Goal: Task Accomplishment & Management: Manage account settings

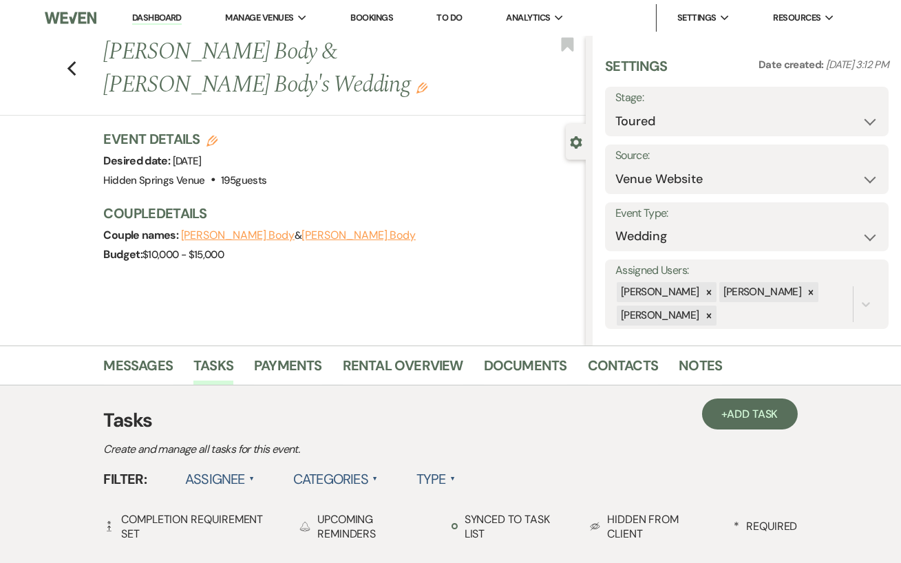
click at [140, 15] on link "Dashboard" at bounding box center [157, 18] width 50 height 13
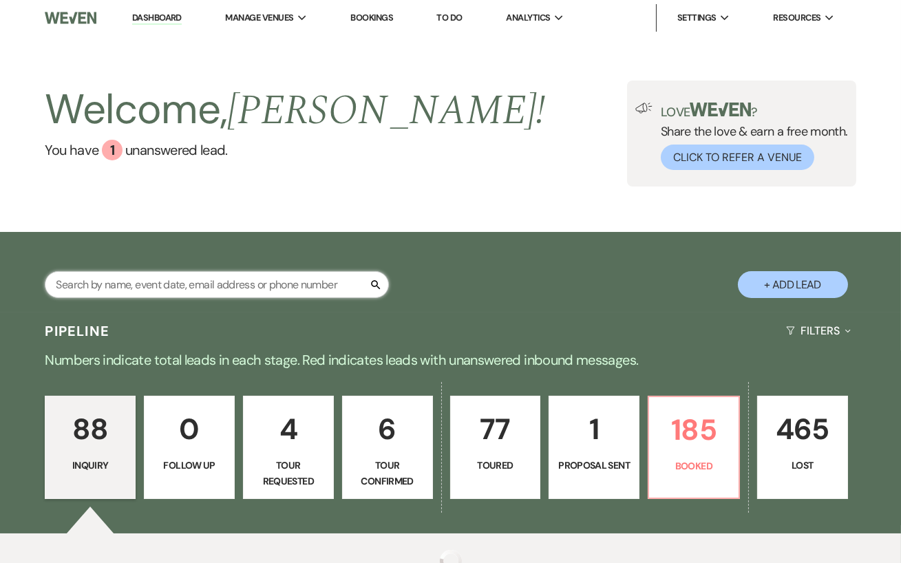
click at [253, 295] on input "text" at bounding box center [217, 284] width 344 height 27
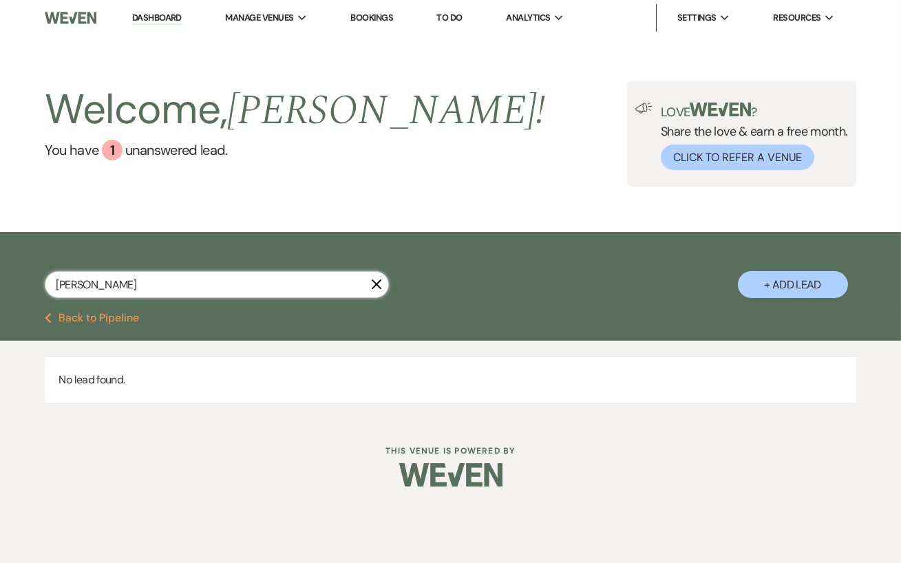
click at [253, 295] on input "[PERSON_NAME]" at bounding box center [217, 284] width 344 height 27
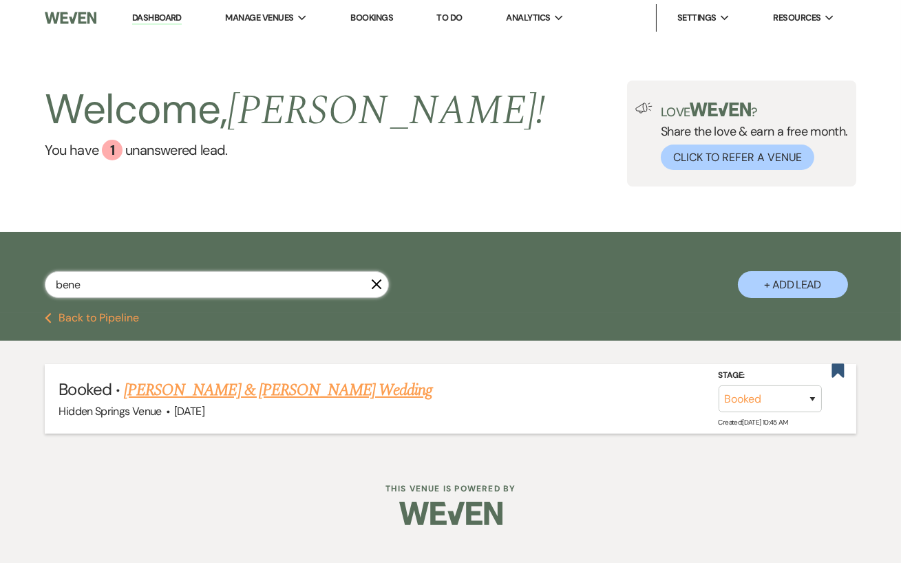
type input "bene"
click at [309, 390] on link "[PERSON_NAME] & [PERSON_NAME] Wedding" at bounding box center [278, 390] width 308 height 25
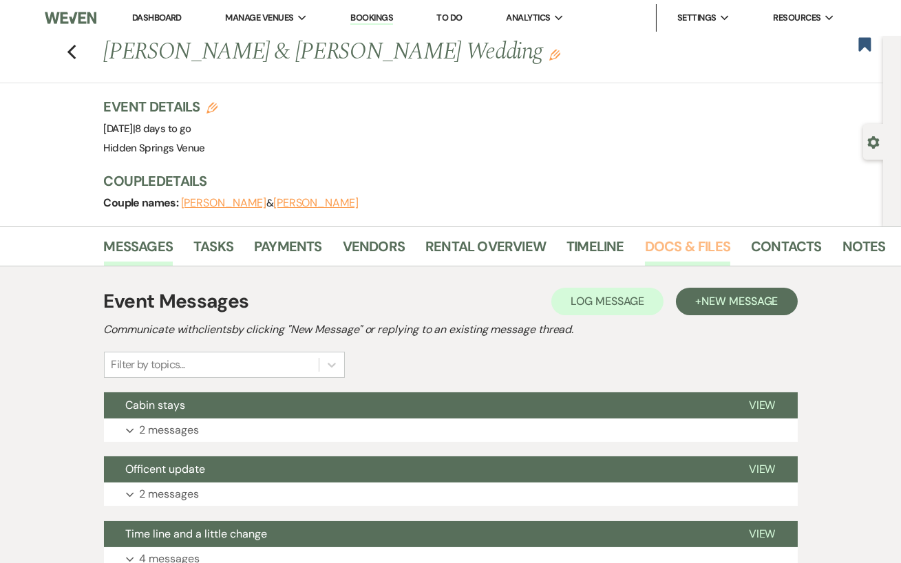
click at [652, 250] on link "Docs & Files" at bounding box center [687, 250] width 85 height 30
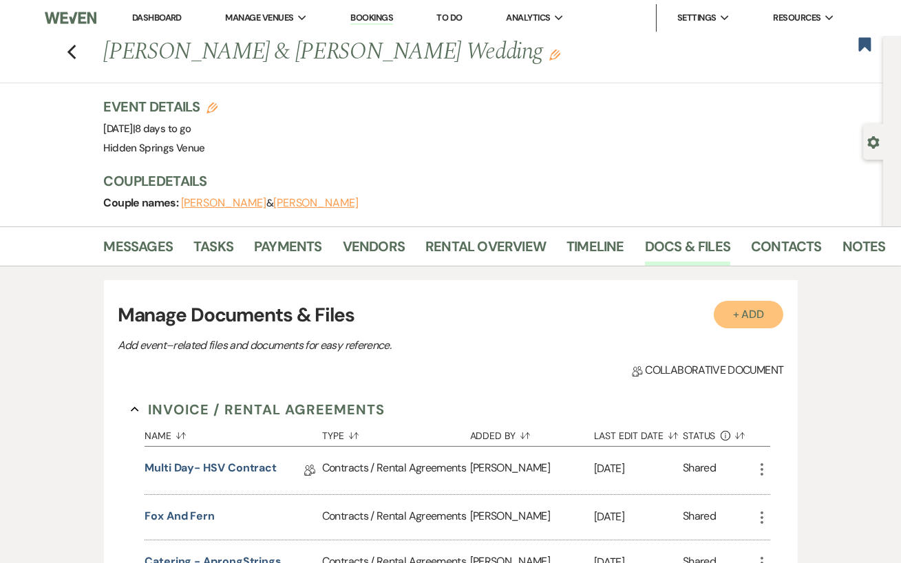
click at [770, 323] on button "+ Add" at bounding box center [749, 315] width 70 height 28
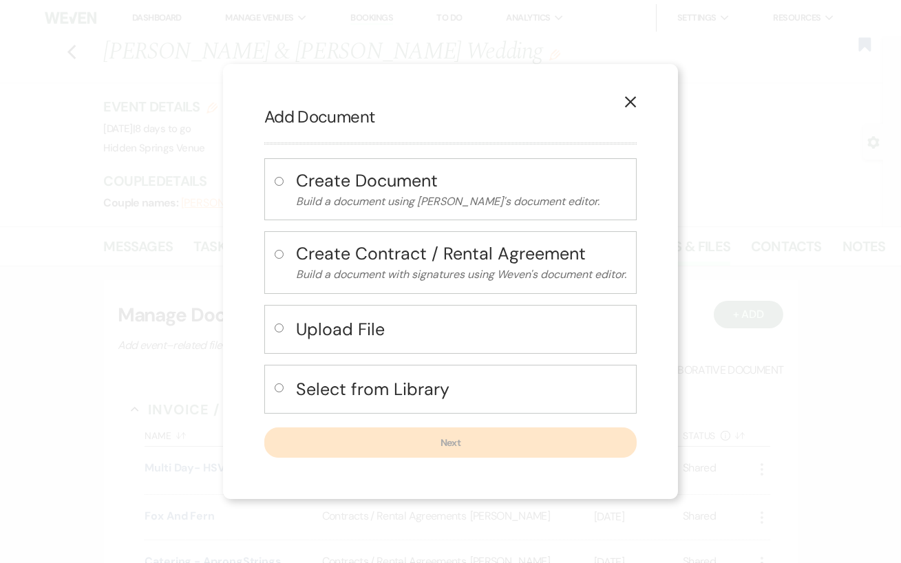
click at [457, 325] on h4 "Upload File" at bounding box center [461, 329] width 330 height 24
radio input "true"
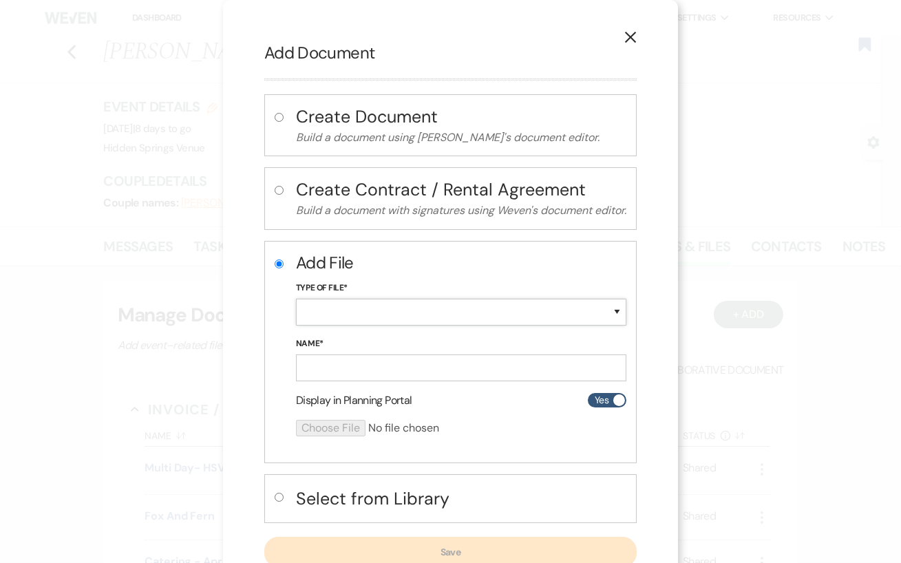
click at [357, 321] on select "Special Event Insurance Vendor Certificate of Insurance Contracts / Rental Agre…" at bounding box center [461, 312] width 330 height 27
select select "19"
click at [296, 299] on select "Special Event Insurance Vendor Certificate of Insurance Contracts / Rental Agre…" at bounding box center [461, 312] width 330 height 27
click at [337, 363] on input "Name*" at bounding box center [461, 367] width 330 height 27
type input "Insurance"
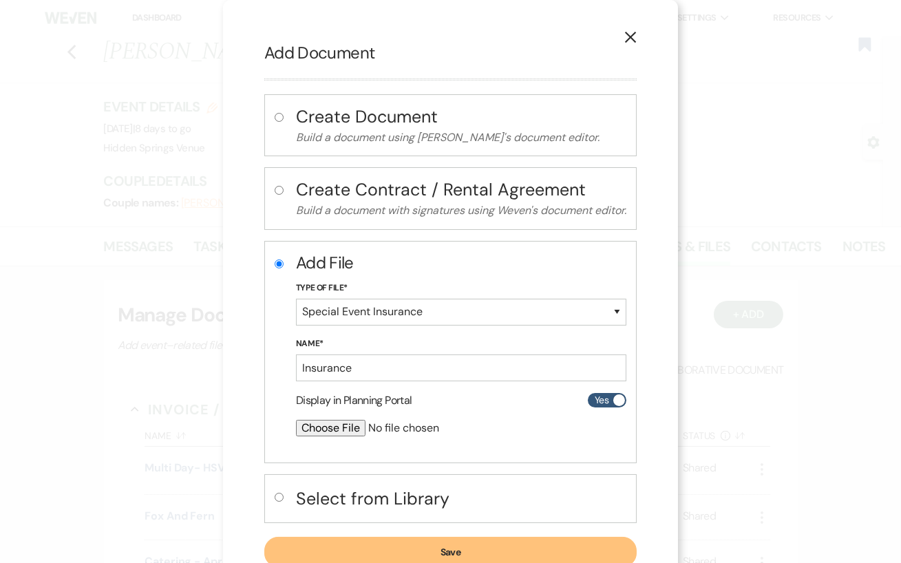
click at [348, 433] on input "file" at bounding box center [424, 428] width 257 height 17
type input "C:\fakepath\CertificateofLiabilityInsurance-2025-09-19T143519.300.pdf"
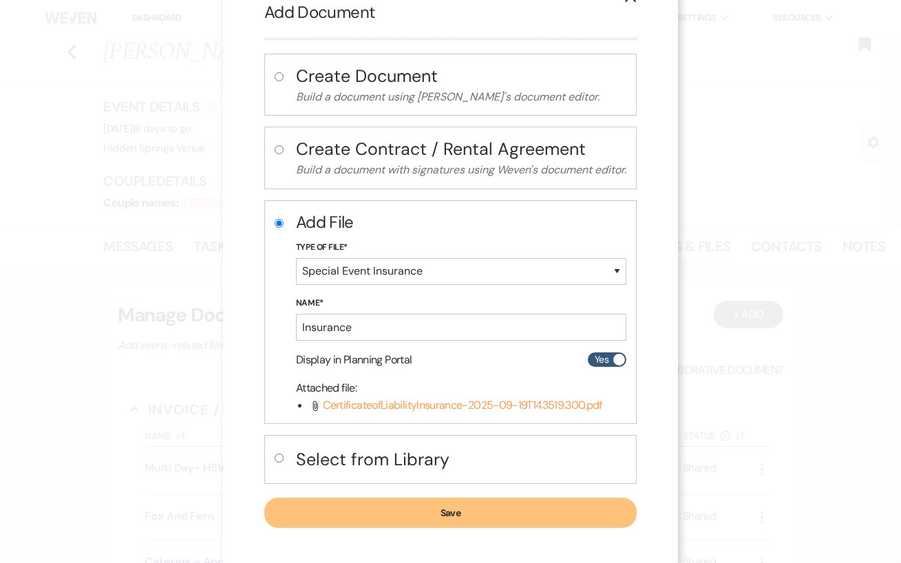
scroll to position [45, 0]
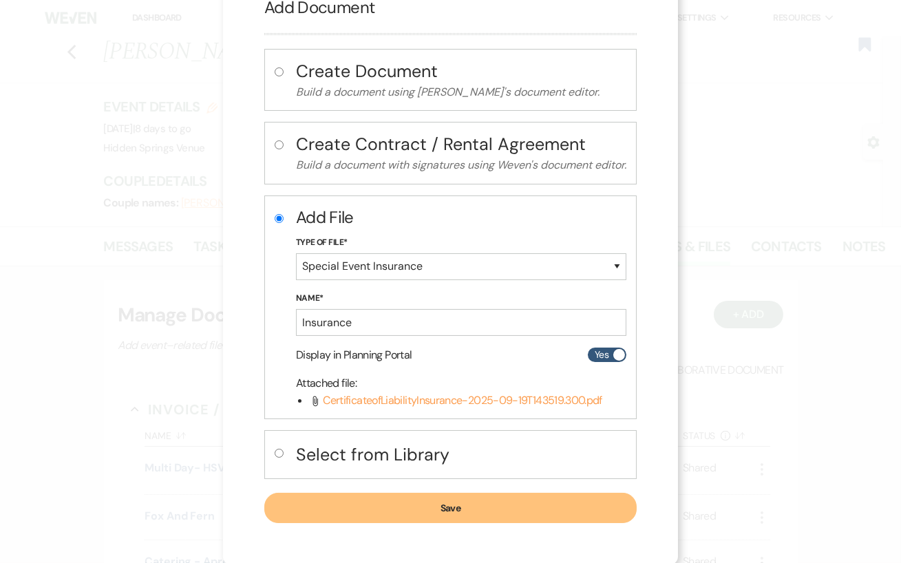
click at [487, 508] on button "Save" at bounding box center [450, 508] width 372 height 30
